Goal: Task Accomplishment & Management: Use online tool/utility

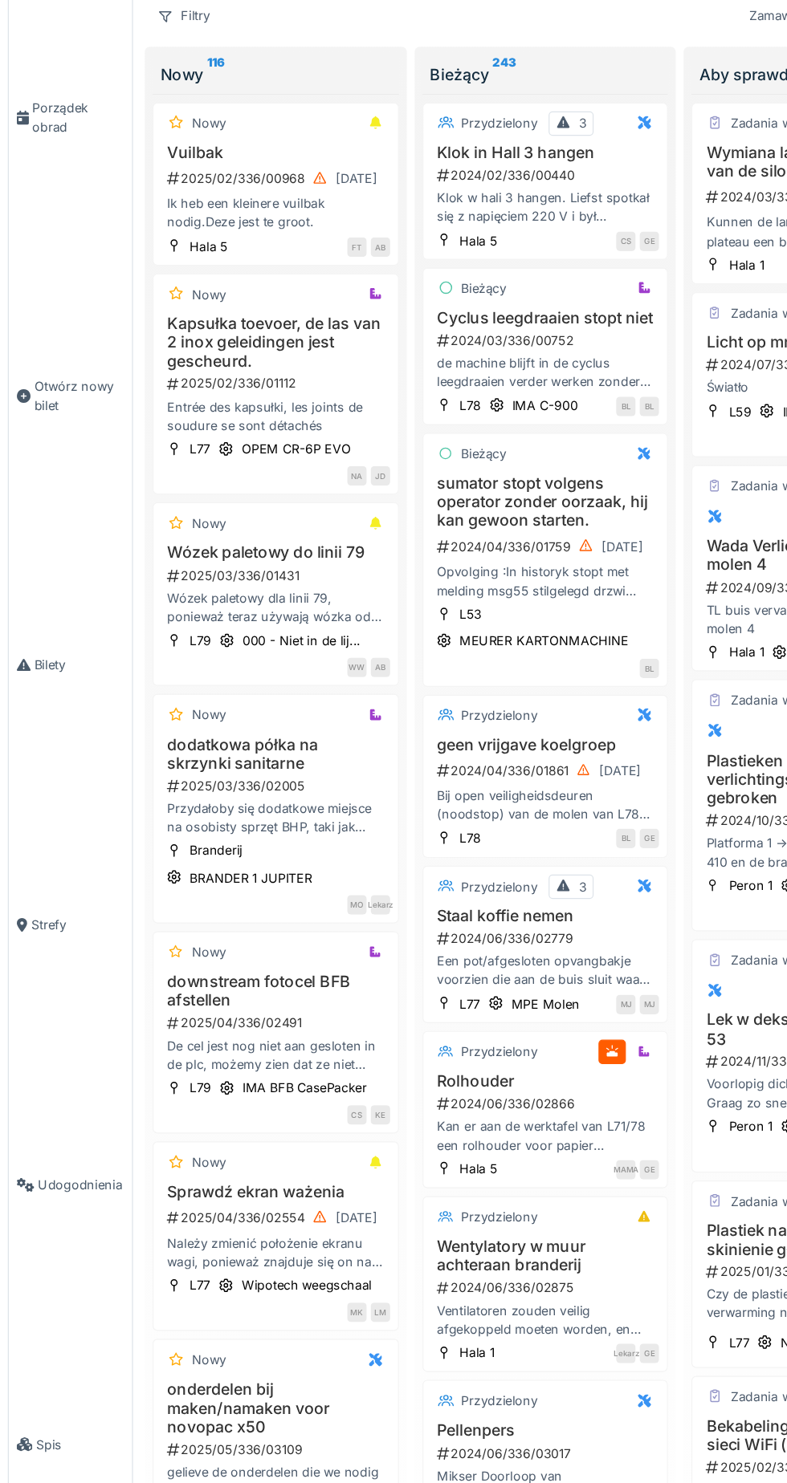
click at [27, 667] on link "Bilety" at bounding box center [57, 638] width 101 height 214
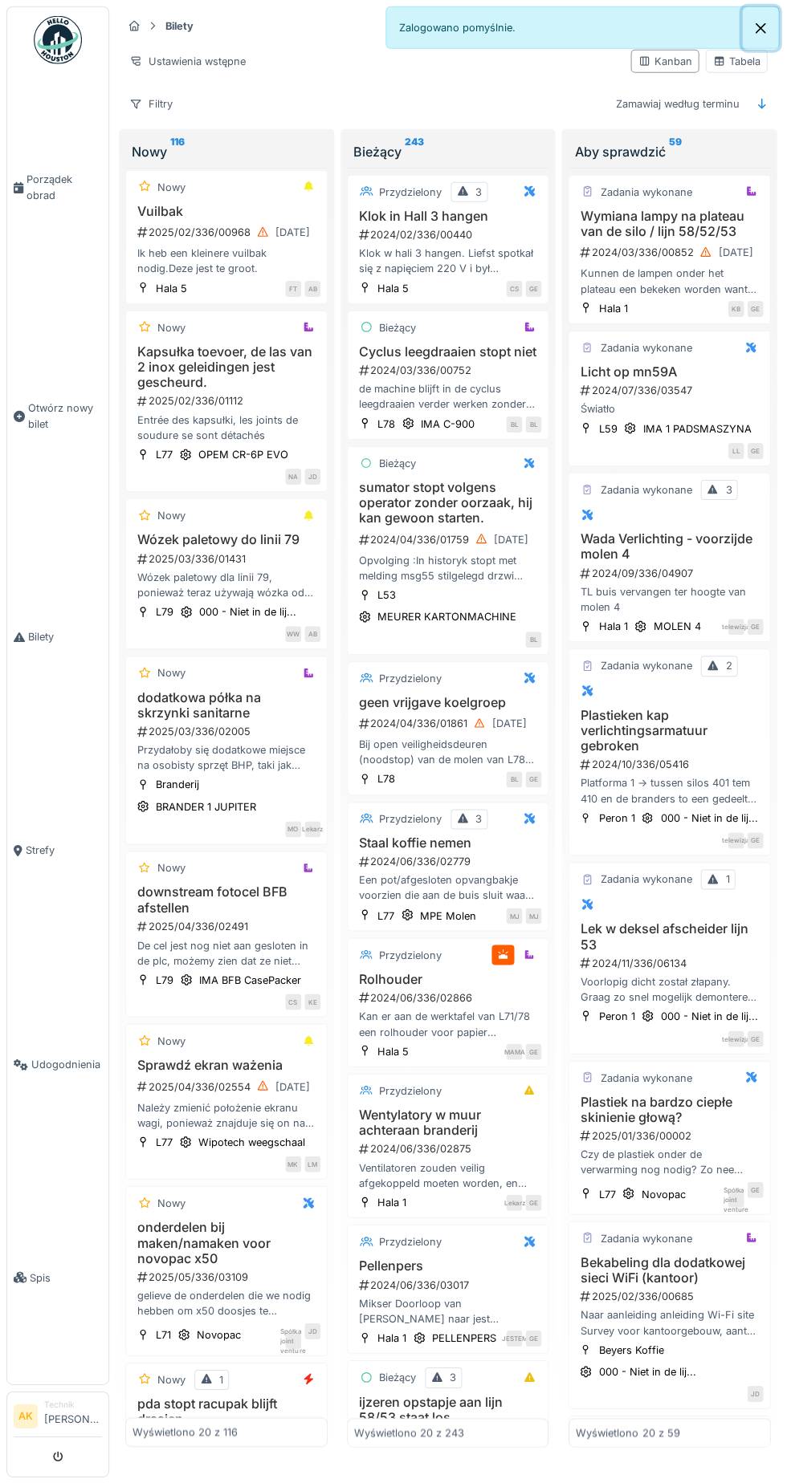
click at [749, 26] on button "Zamknąć" at bounding box center [760, 28] width 36 height 43
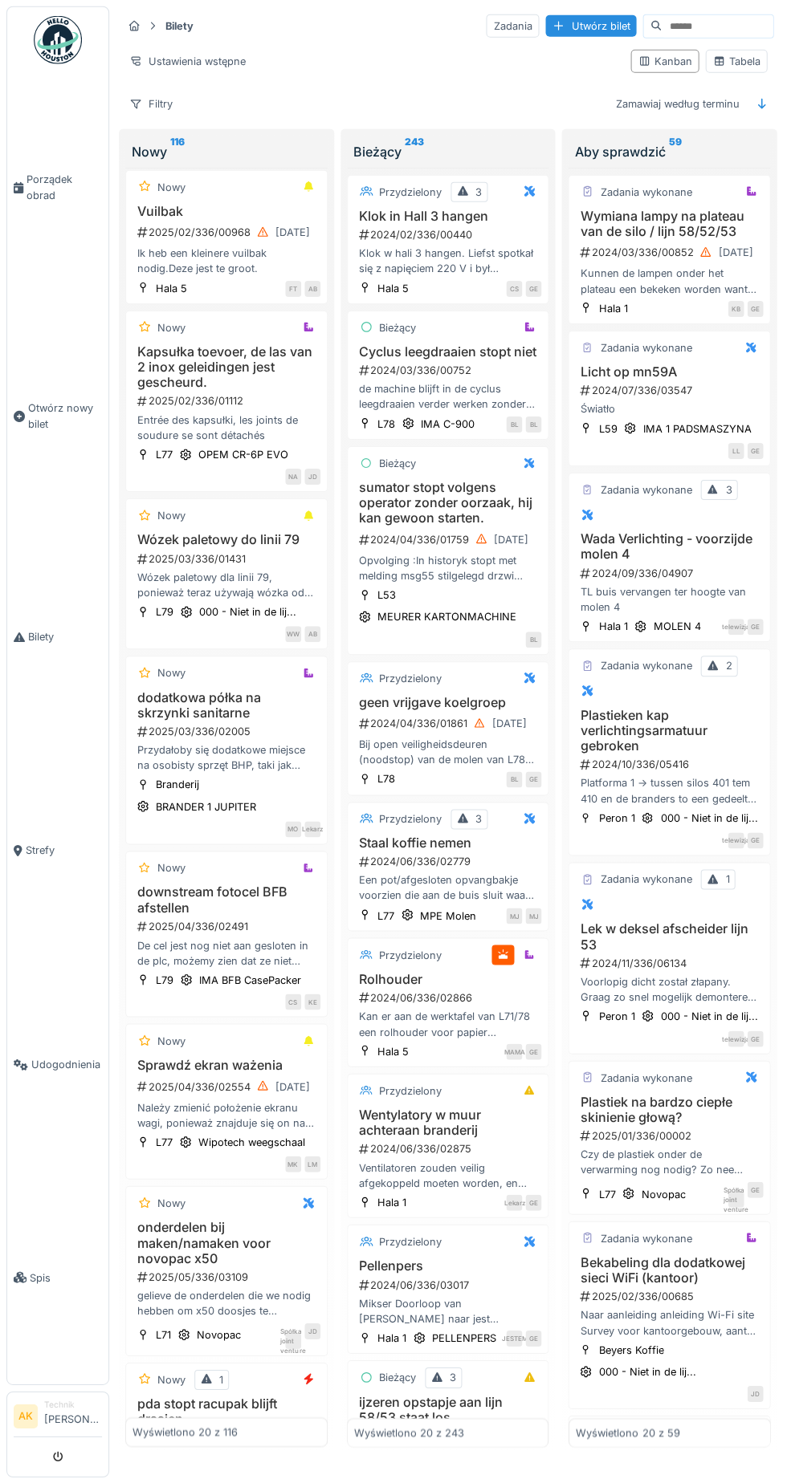
click at [701, 26] on input at bounding box center [716, 26] width 111 height 22
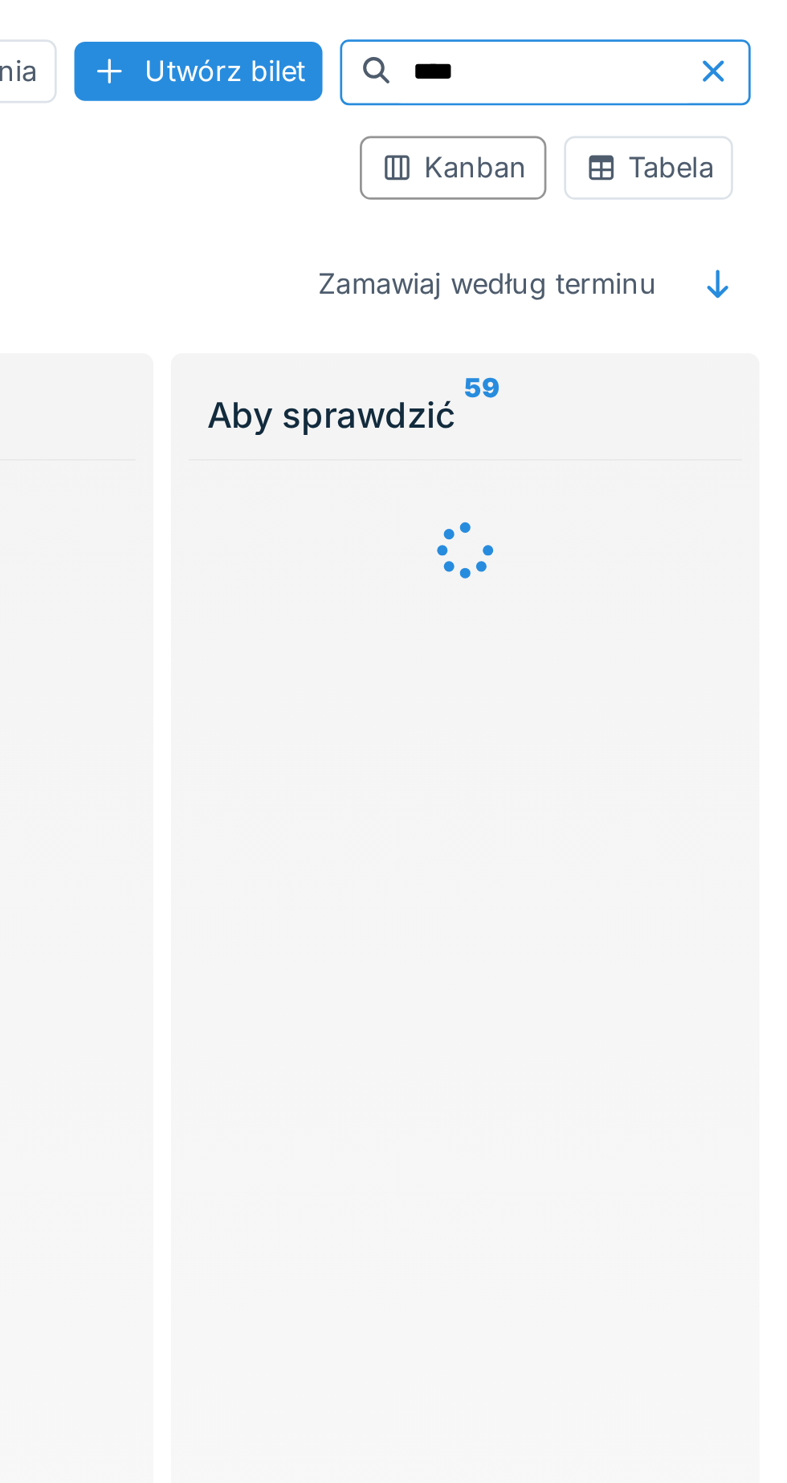
scroll to position [0, 0]
type input "****"
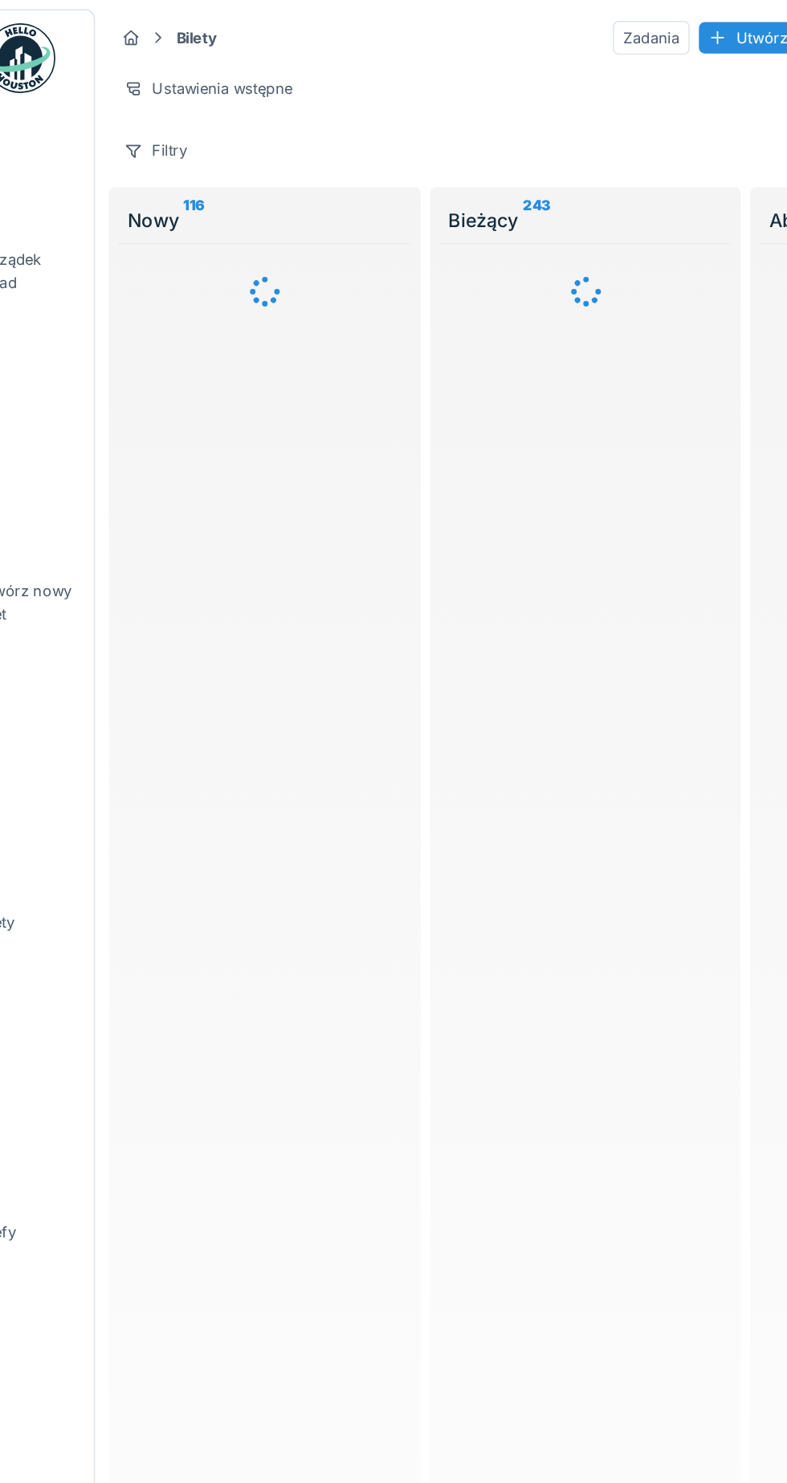
click at [157, 105] on font "Filtry" at bounding box center [161, 104] width 24 height 12
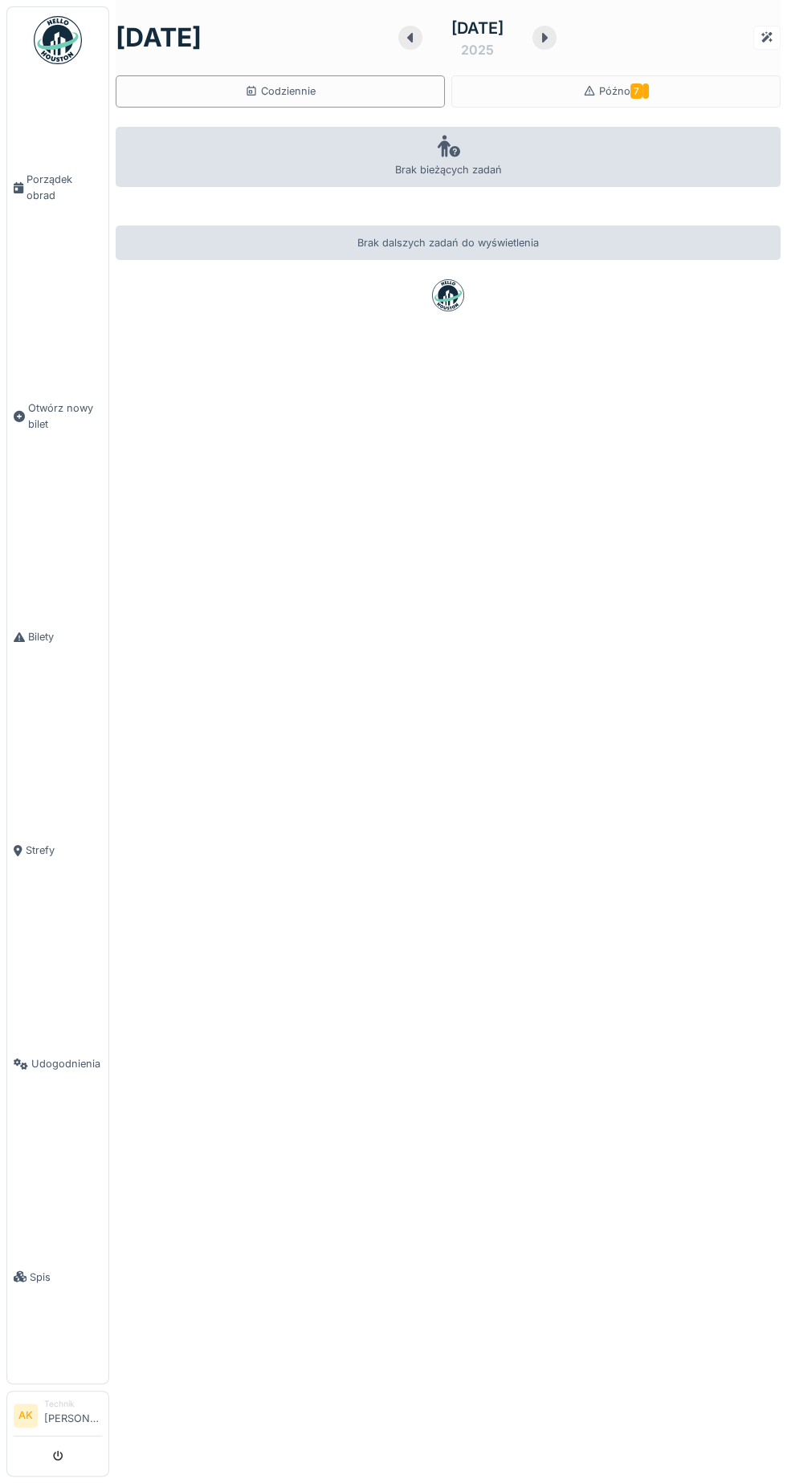
click at [55, 36] on img at bounding box center [58, 40] width 48 height 48
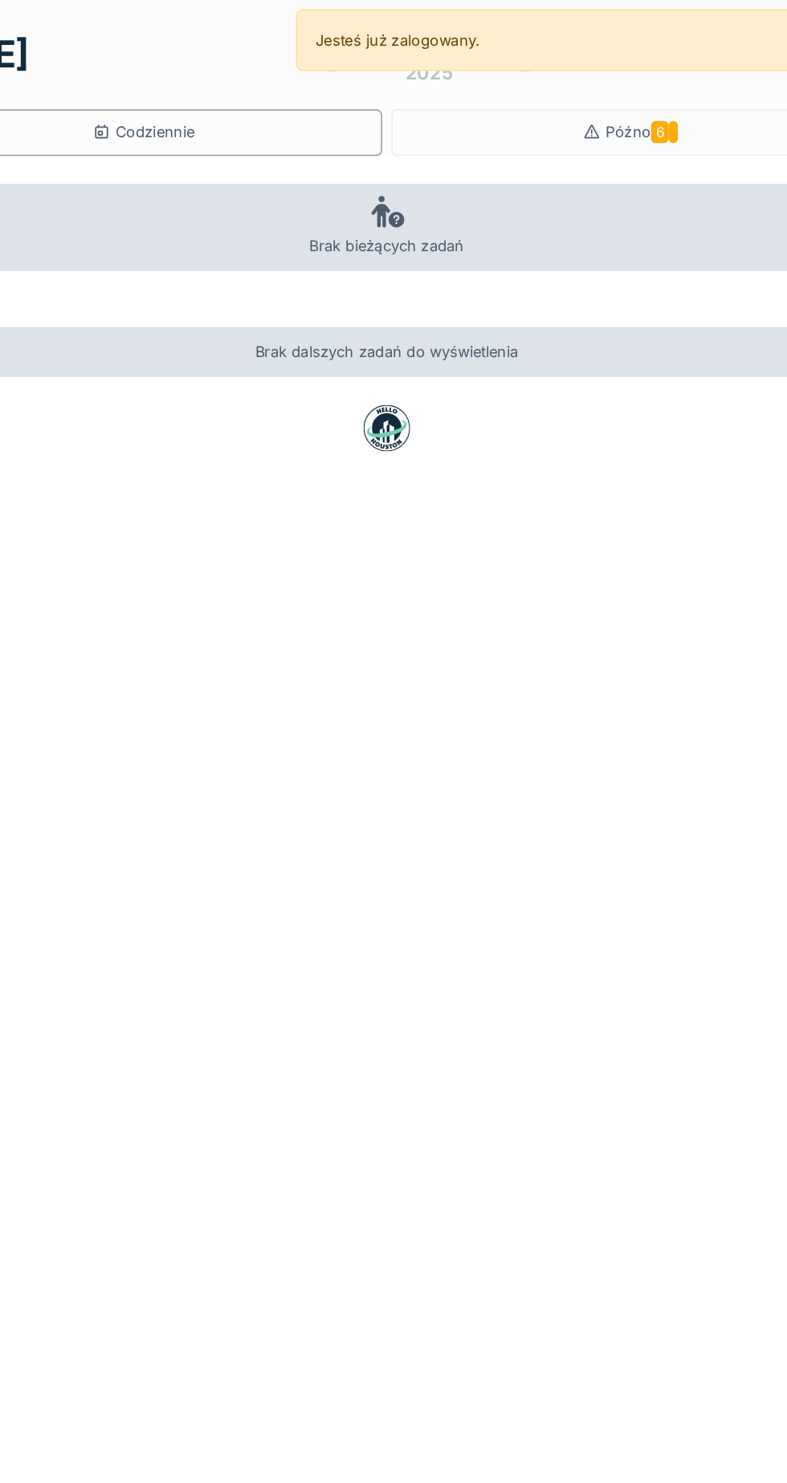
click at [629, 90] on font "Późno" at bounding box center [614, 91] width 31 height 12
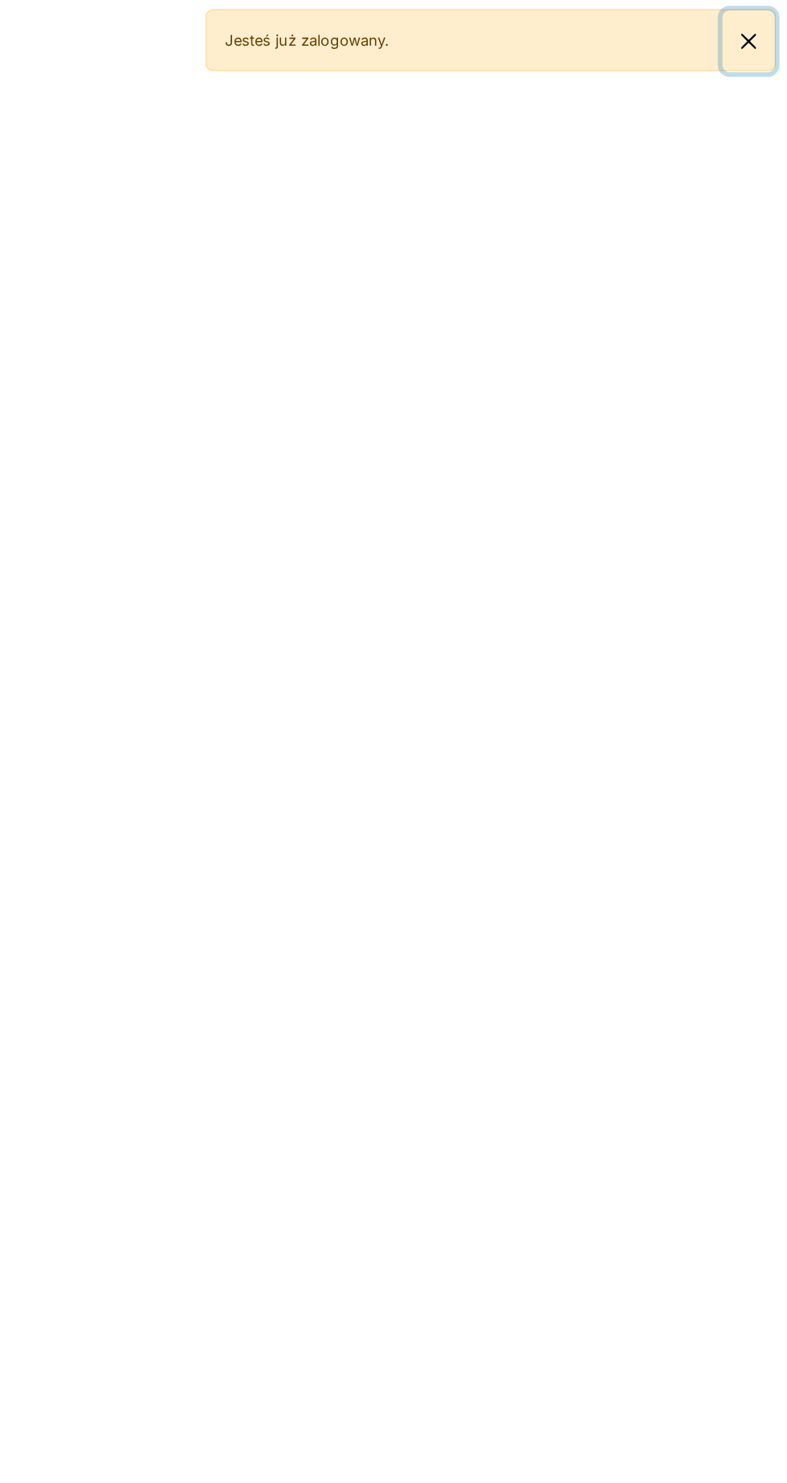
click at [759, 19] on button "Zamknąć" at bounding box center [760, 28] width 36 height 43
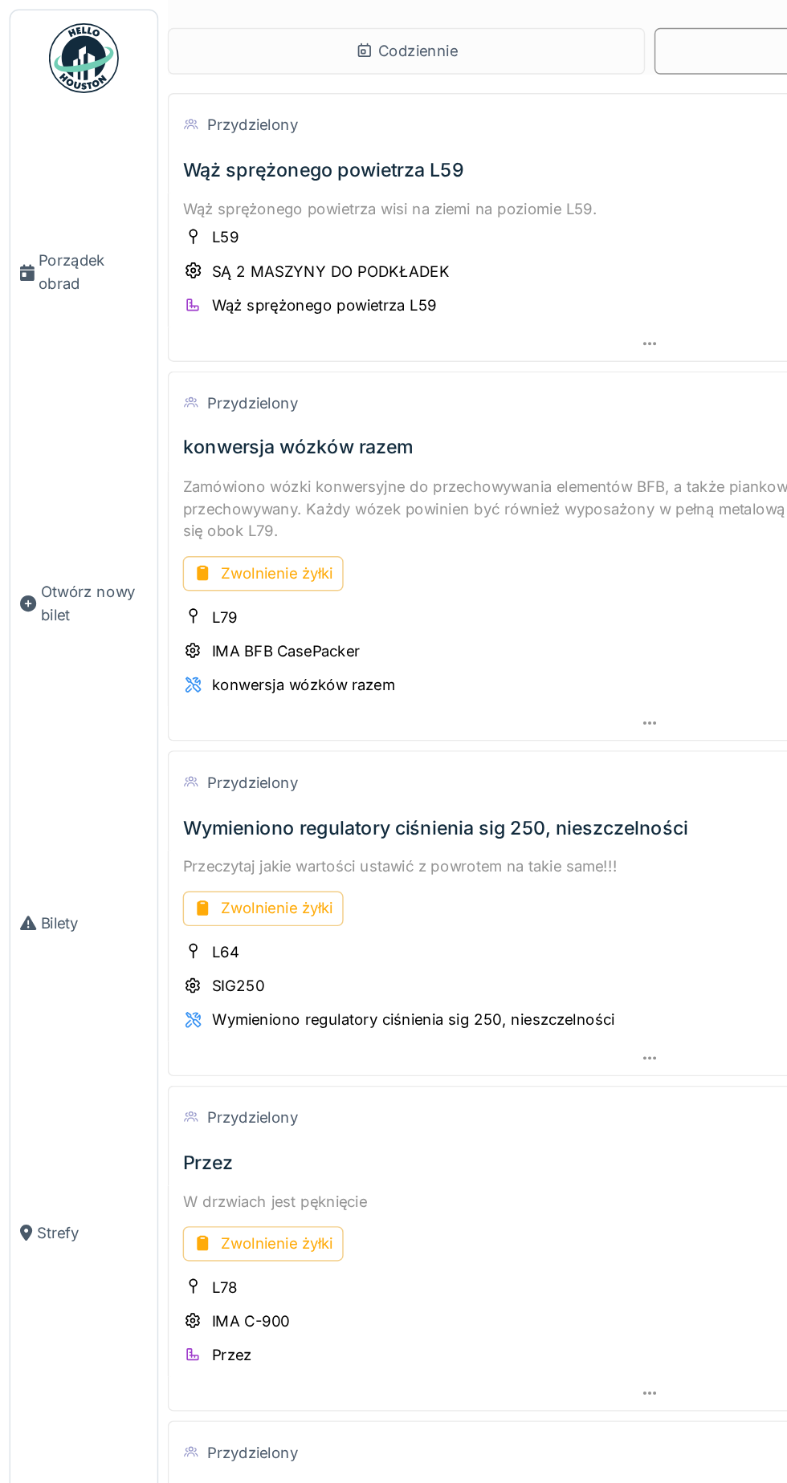
click at [187, 276] on font "Przydzielony" at bounding box center [174, 278] width 63 height 12
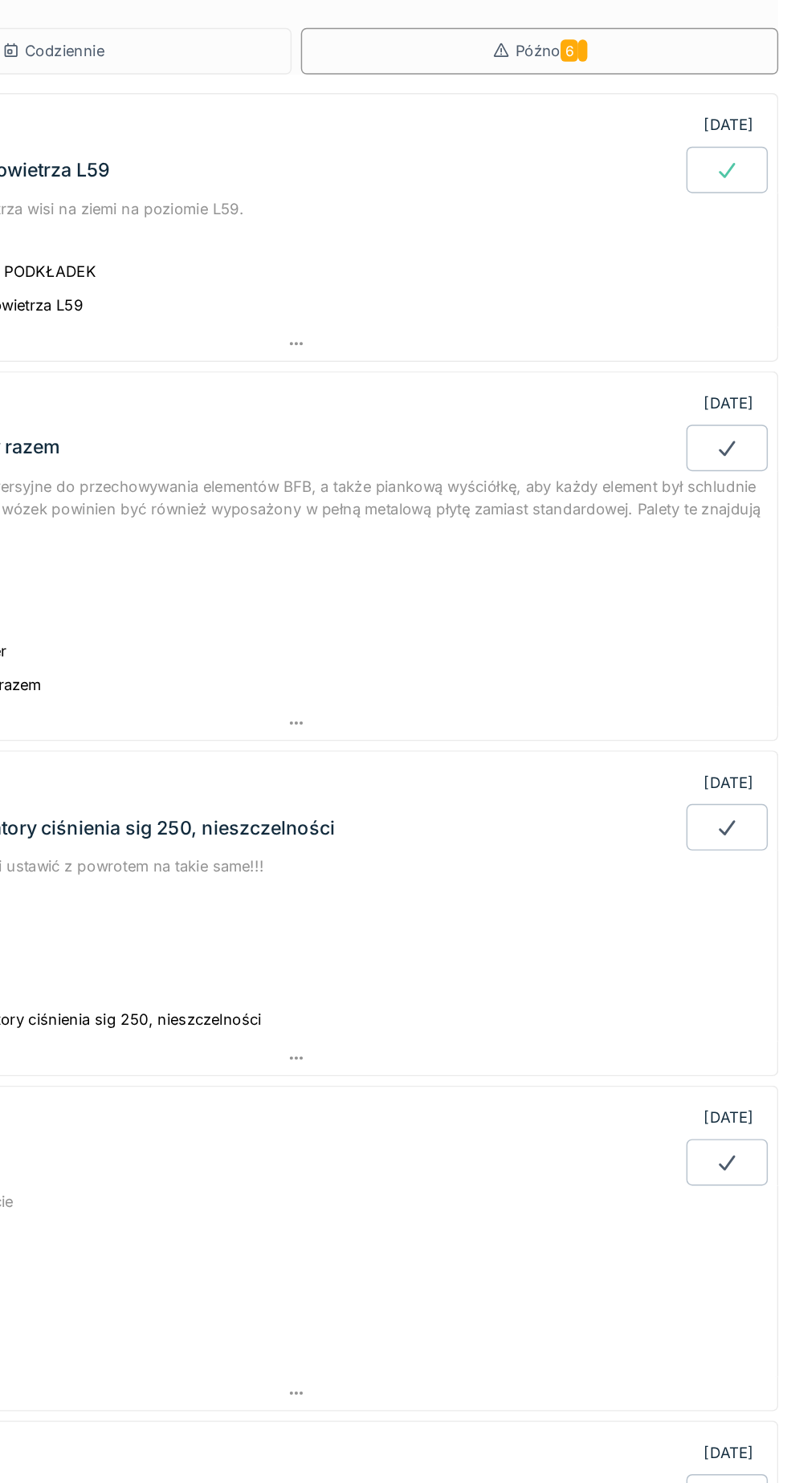
click at [748, 303] on icon at bounding box center [745, 309] width 16 height 13
